Goal: Task Accomplishment & Management: Manage account settings

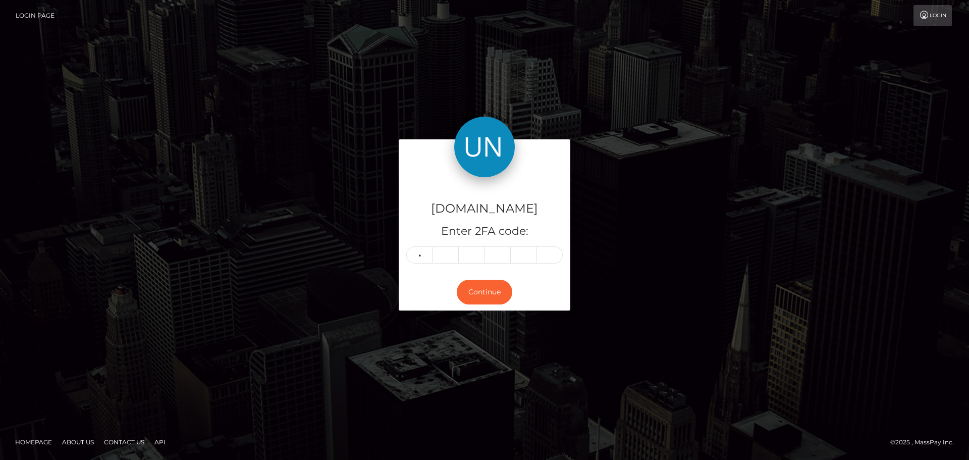
type input "1"
type input "4"
type input "8"
type input "4"
type input "5"
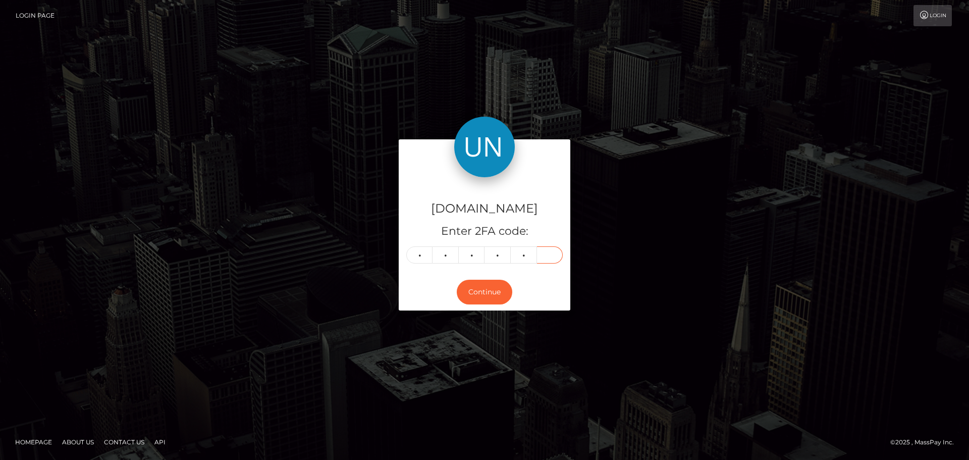
type input "4"
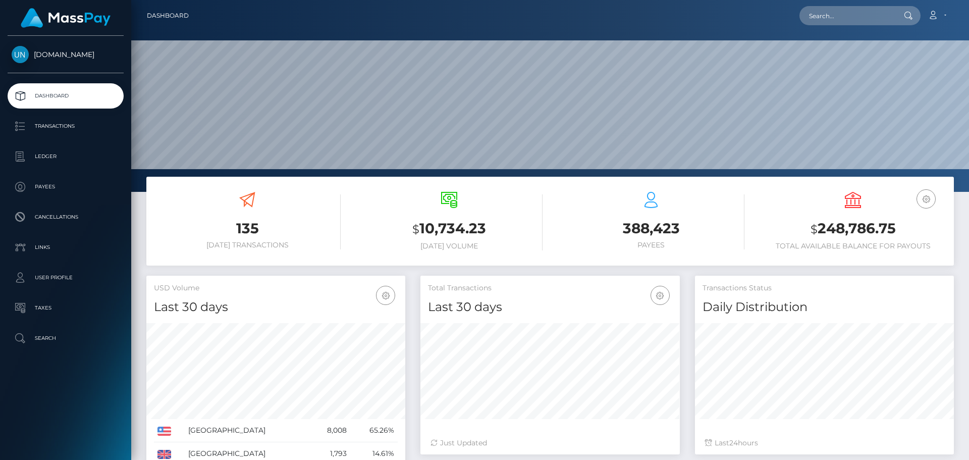
scroll to position [179, 259]
click at [827, 11] on input "text" at bounding box center [846, 15] width 95 height 19
paste input "lyz31@icloud.com"
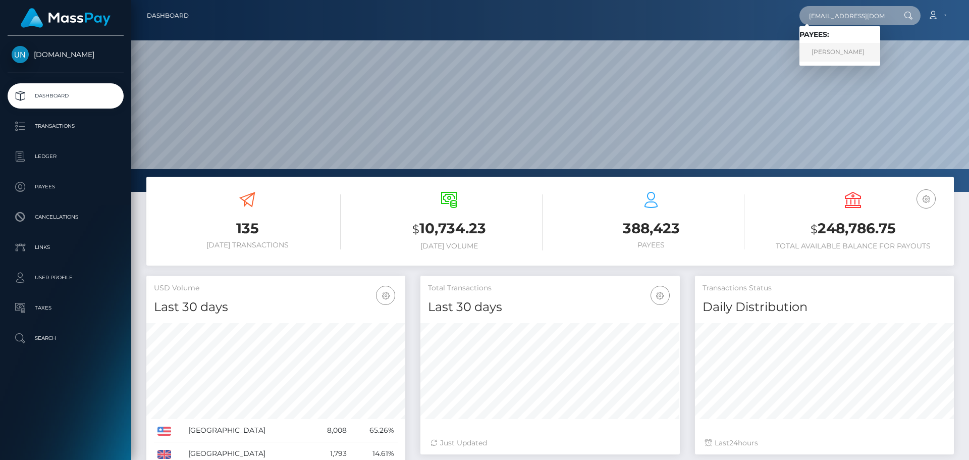
type input "lyz31@icloud.com"
click at [838, 50] on link "ELIZABETH FRANCO" at bounding box center [839, 52] width 81 height 19
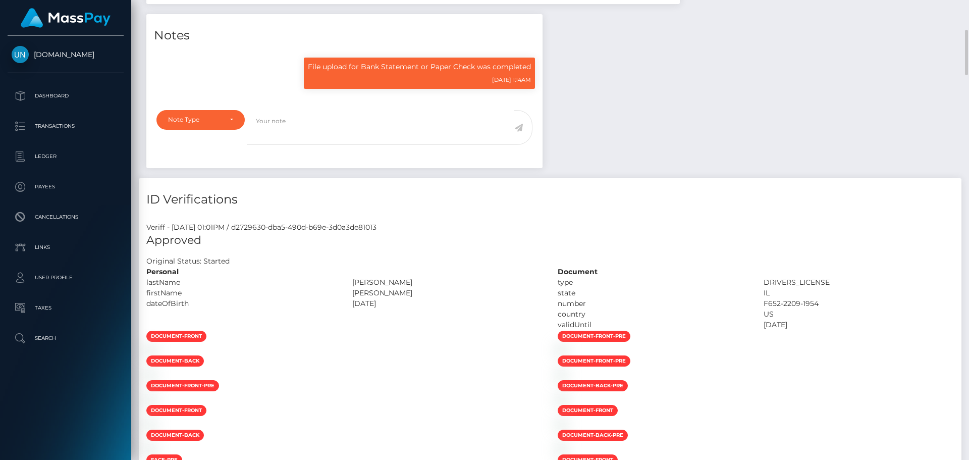
scroll to position [121, 259]
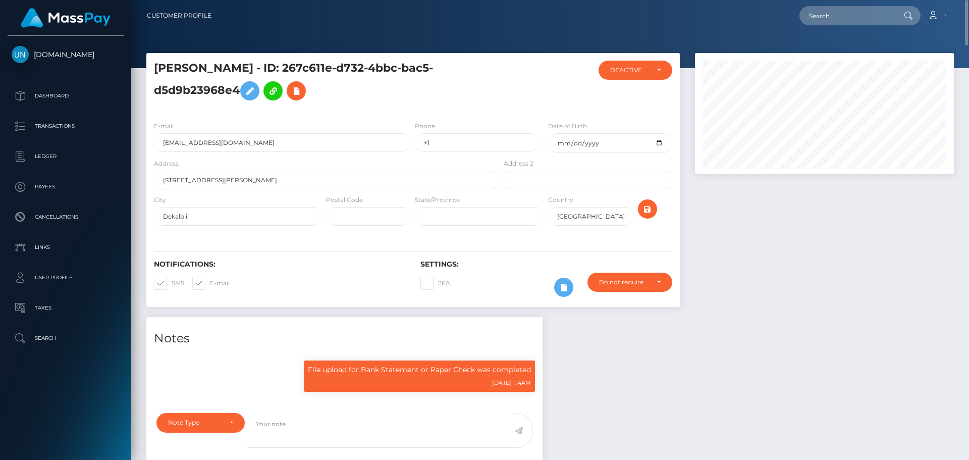
drag, startPoint x: 282, startPoint y: 66, endPoint x: 236, endPoint y: 91, distance: 52.8
click at [236, 91] on h5 "ELIZABETH FRANCO - ID: 267c611e-d732-4bbc-bac5-d5d9b23968e4" at bounding box center [324, 83] width 340 height 45
copy h5 "ID: 267c611e-d732-4bbc-bac5-d5d9b23968e4"
click at [273, 145] on input "lyz31@icloud.com" at bounding box center [282, 142] width 257 height 19
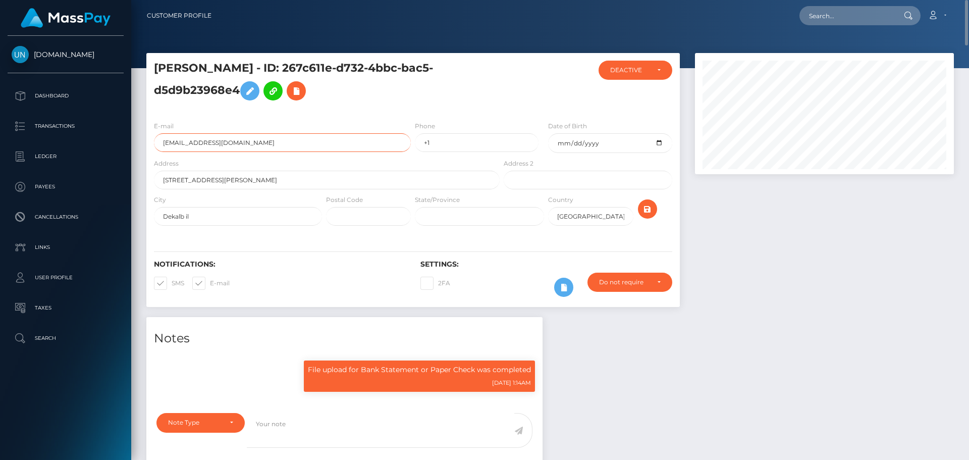
click at [273, 145] on input "lyz31@icloud.com" at bounding box center [282, 142] width 257 height 19
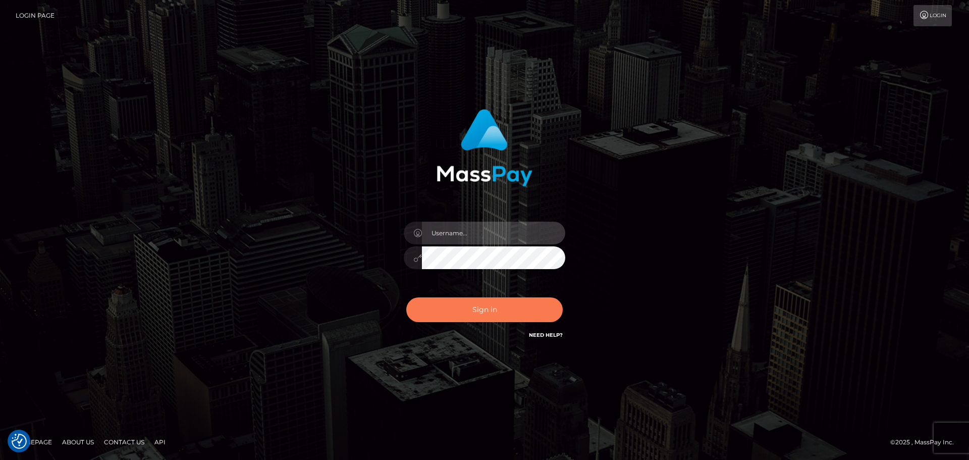
type input "Bedis"
click at [473, 304] on button "Sign in" at bounding box center [484, 309] width 156 height 25
type input "Bedis"
click at [482, 319] on button "Sign in" at bounding box center [484, 309] width 156 height 25
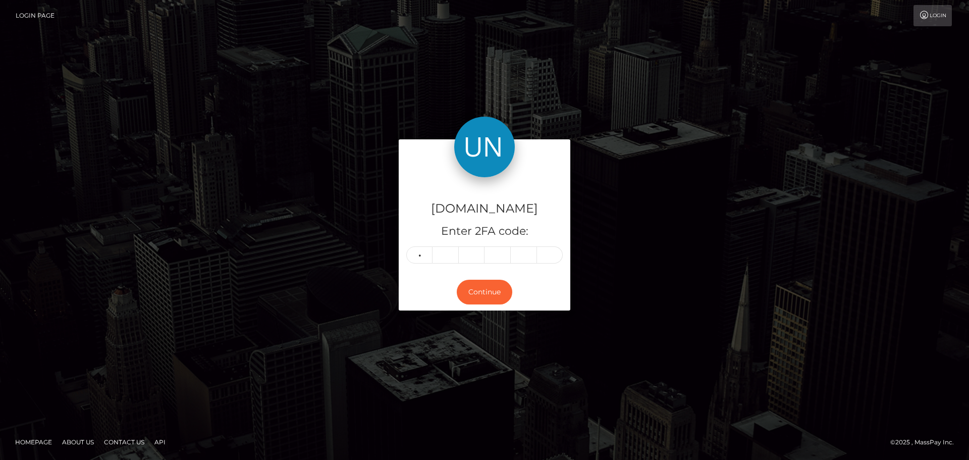
type input "5"
type input "4"
type input "1"
type input "0"
type input "3"
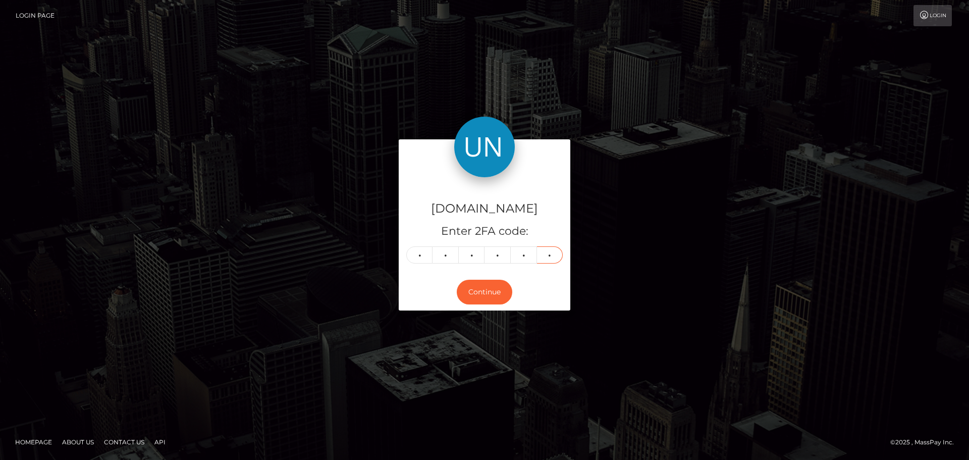
type input "6"
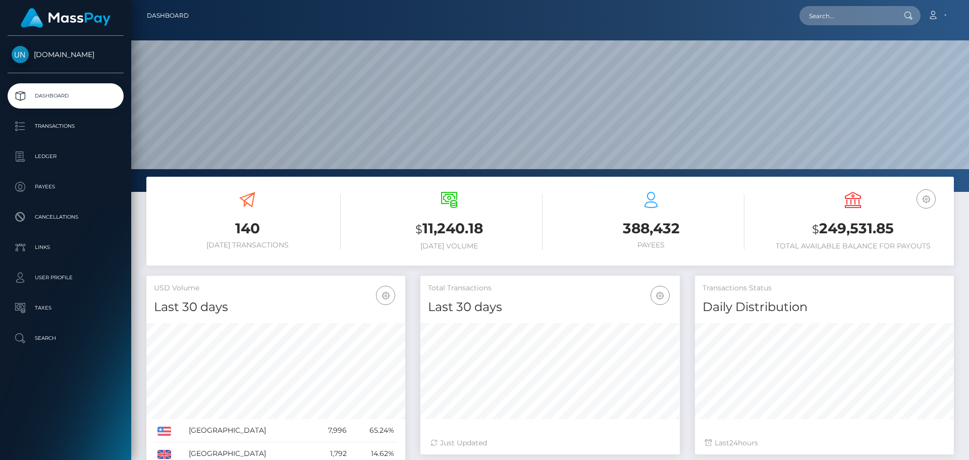
scroll to position [192, 837]
click at [830, 18] on input "text" at bounding box center [846, 15] width 95 height 19
paste input "[EMAIL_ADDRESS][DOMAIN_NAME]"
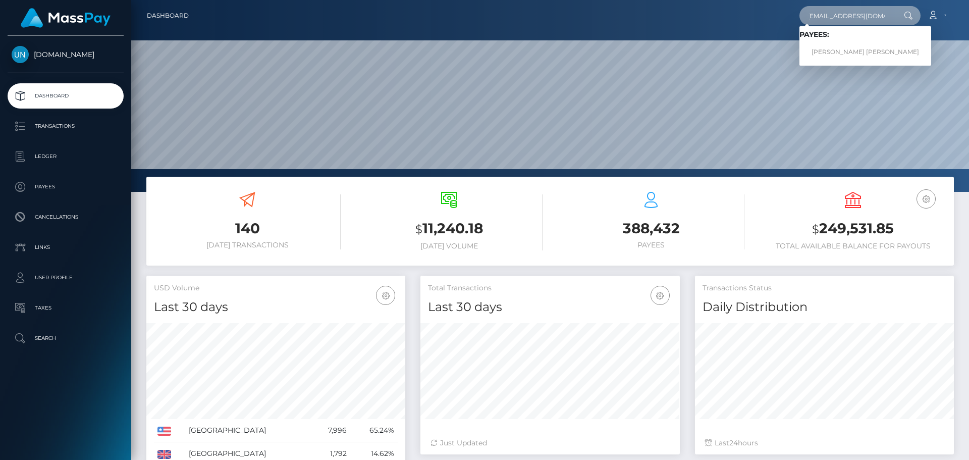
type input "[EMAIL_ADDRESS][DOMAIN_NAME]"
drag, startPoint x: 837, startPoint y: 50, endPoint x: 838, endPoint y: 55, distance: 5.1
click at [838, 55] on link "ANA GABRIELA VEGA BERRIOS" at bounding box center [865, 52] width 132 height 19
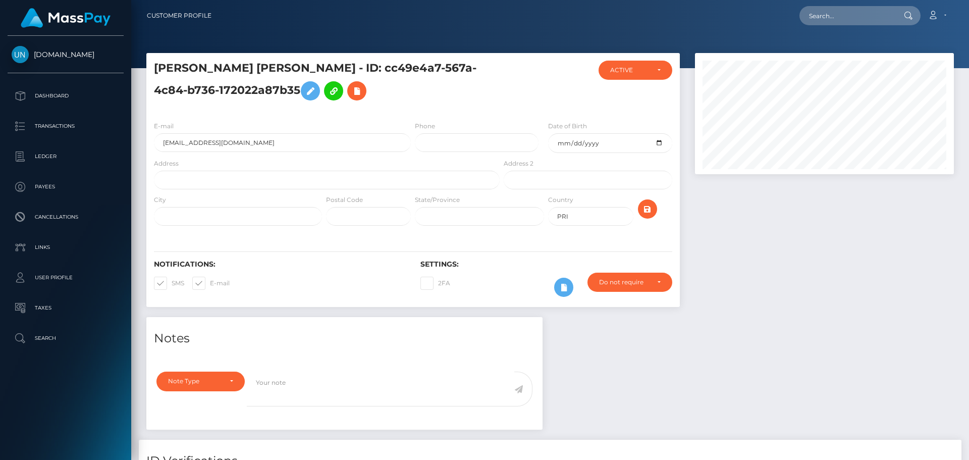
scroll to position [121, 259]
click at [208, 180] on input "text" at bounding box center [327, 180] width 346 height 19
paste input "via 18 #2NR6 Carolina PR 00983"
drag, startPoint x: 238, startPoint y: 181, endPoint x: 205, endPoint y: 179, distance: 32.9
click at [205, 179] on input "via 18 #2NR6 Carolina PR 00983" at bounding box center [327, 180] width 346 height 19
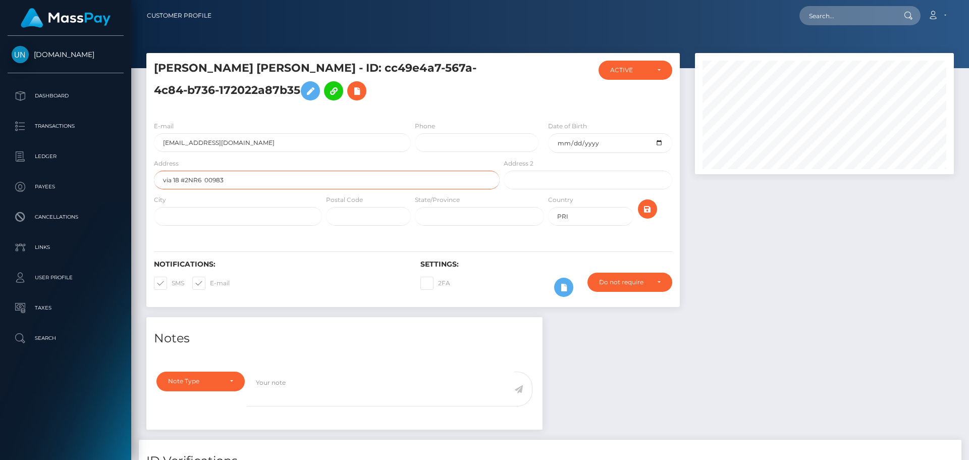
type input "via 18 #2NR6 00983"
click at [199, 217] on input "text" at bounding box center [238, 216] width 168 height 19
paste input "Carolina PR"
type input "Carolina PR"
drag, startPoint x: 230, startPoint y: 181, endPoint x: 206, endPoint y: 180, distance: 24.2
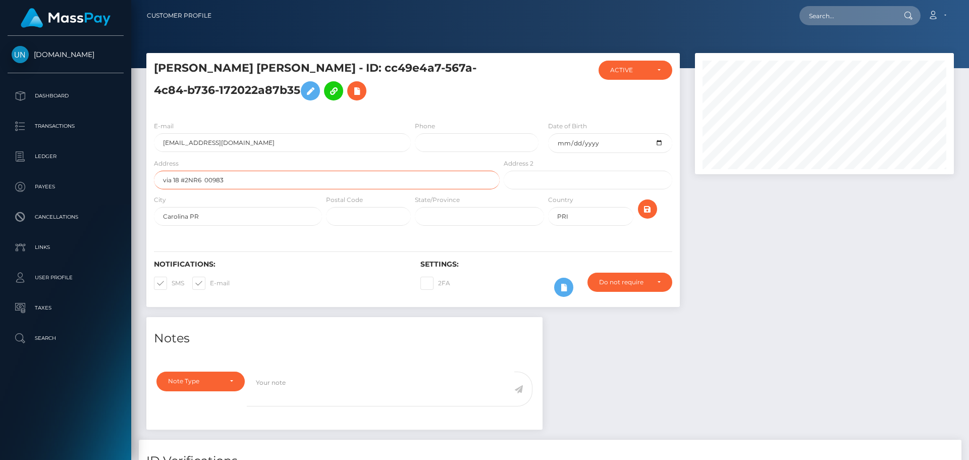
click at [206, 180] on input "via 18 #2NR6 00983" at bounding box center [327, 180] width 346 height 19
type input "via 18 #2NR6"
click at [344, 214] on input "text" at bounding box center [368, 216] width 85 height 19
paste input "00983"
type input "00983"
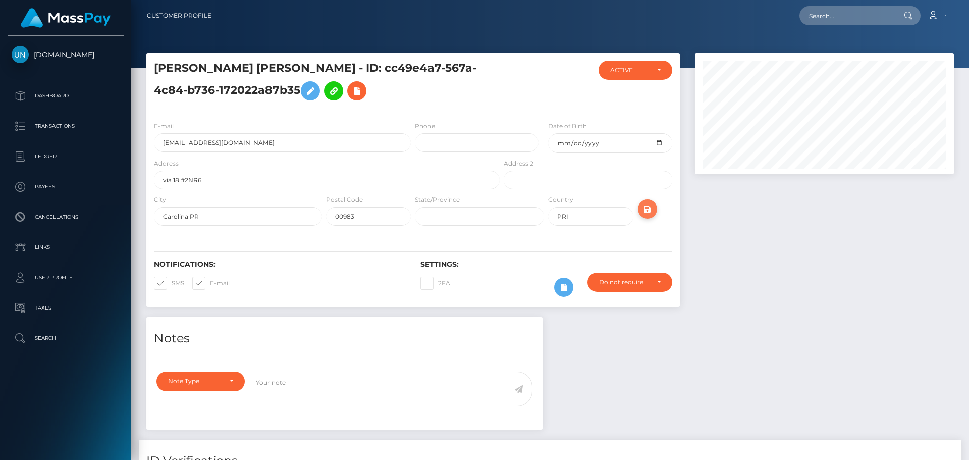
click at [649, 210] on icon "submit" at bounding box center [647, 209] width 12 height 13
